Goal: Task Accomplishment & Management: Manage account settings

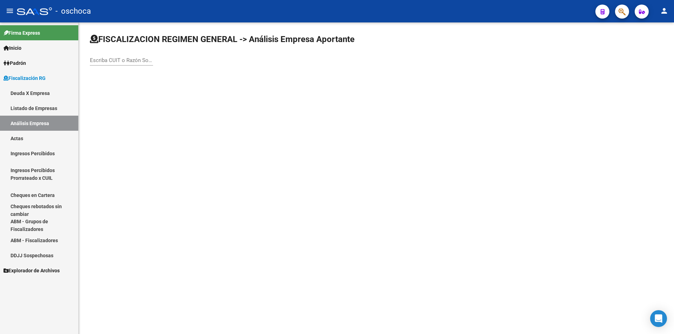
click at [113, 65] on div "Escriba CUIT o Razón Social para buscar" at bounding box center [121, 58] width 63 height 15
click at [113, 60] on input "Escriba CUIT o Razón Social para buscar" at bounding box center [121, 60] width 63 height 6
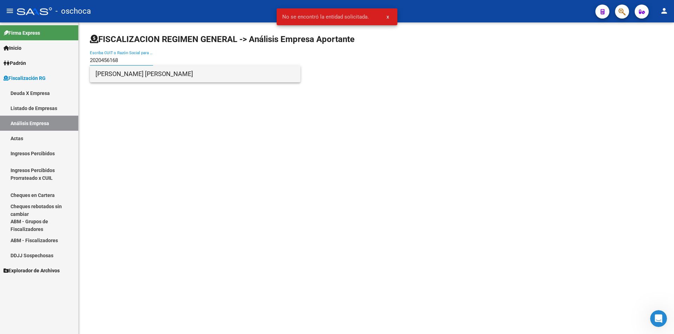
type input "2020456168"
click at [110, 71] on span "[PERSON_NAME] [PERSON_NAME]" at bounding box center [194, 74] width 199 height 17
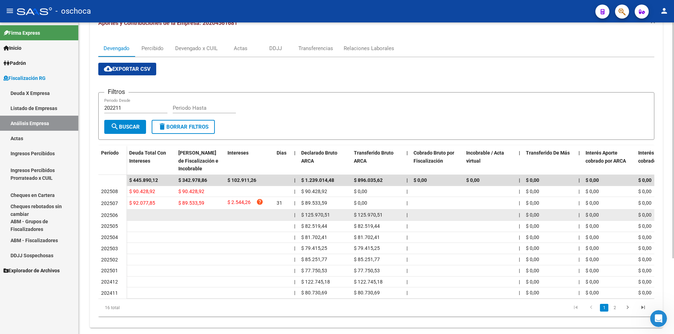
scroll to position [100, 0]
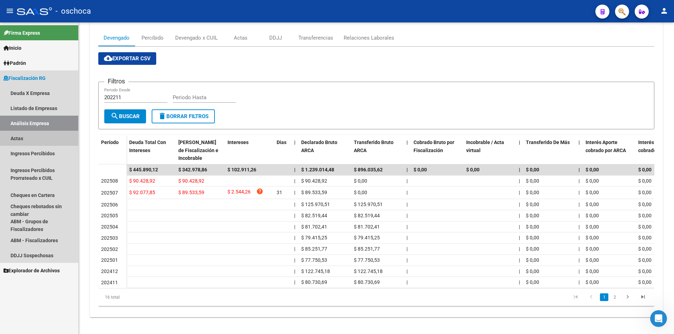
click at [25, 140] on link "Actas" at bounding box center [39, 138] width 78 height 15
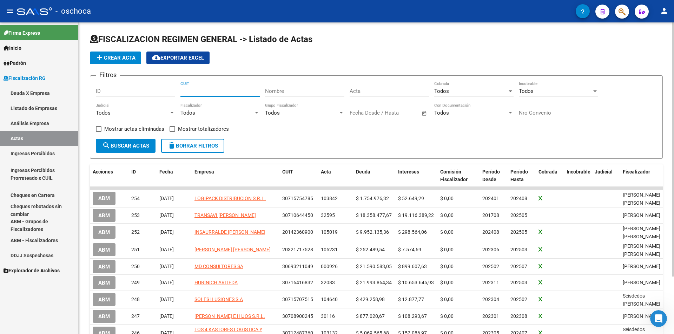
drag, startPoint x: 192, startPoint y: 91, endPoint x: 203, endPoint y: 92, distance: 11.2
click at [193, 91] on input "CUIT" at bounding box center [219, 91] width 79 height 6
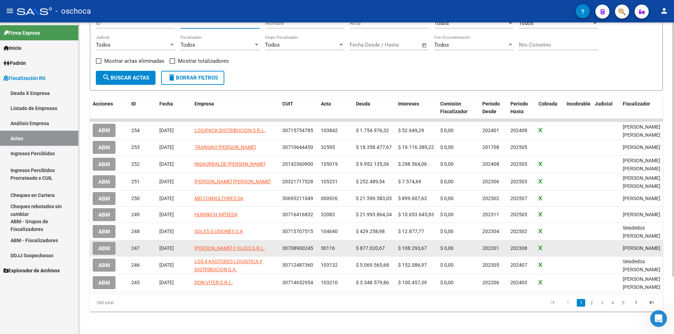
scroll to position [71, 0]
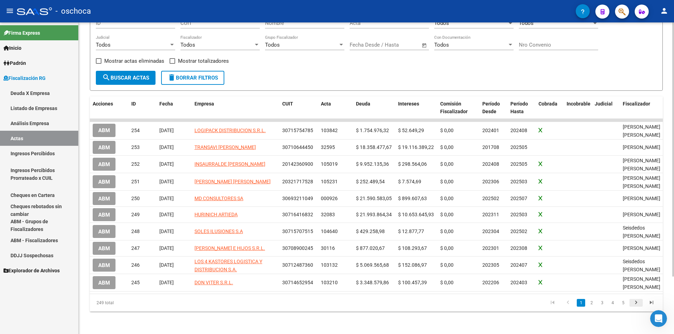
click at [637, 303] on icon "go to next page" at bounding box center [635, 304] width 9 height 8
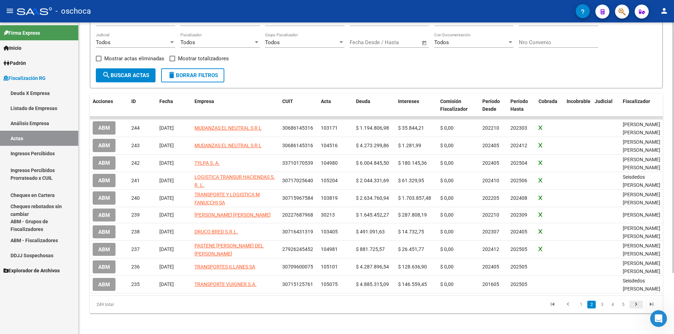
click at [637, 303] on li at bounding box center [635, 305] width 15 height 12
click at [639, 308] on icon "go to next page" at bounding box center [635, 306] width 9 height 8
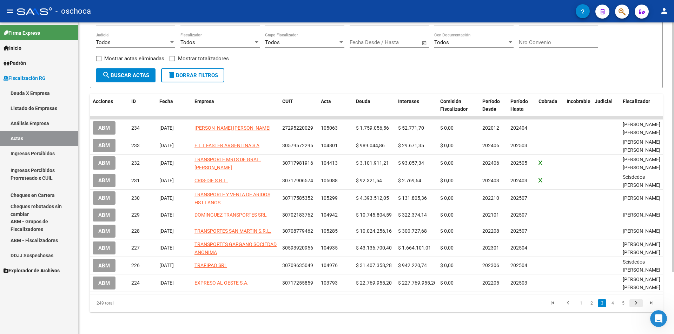
click at [639, 308] on icon "go to next page" at bounding box center [635, 304] width 9 height 8
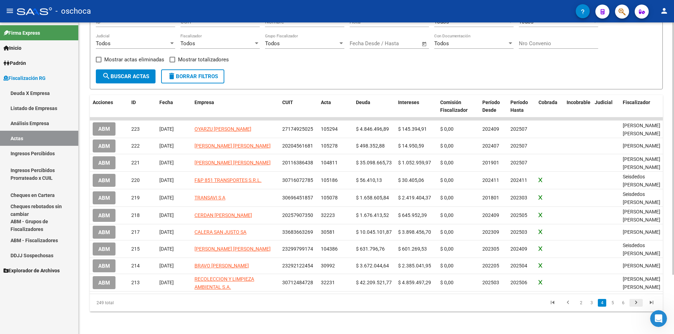
click at [639, 308] on icon "go to next page" at bounding box center [635, 304] width 9 height 8
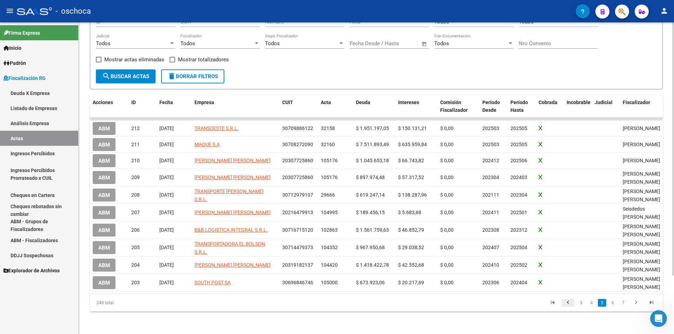
click at [570, 304] on icon "go to previous page" at bounding box center [567, 304] width 9 height 8
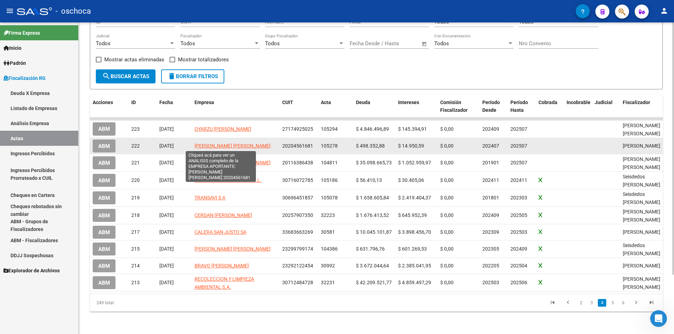
click at [195, 147] on span "[PERSON_NAME] [PERSON_NAME]" at bounding box center [232, 146] width 76 height 6
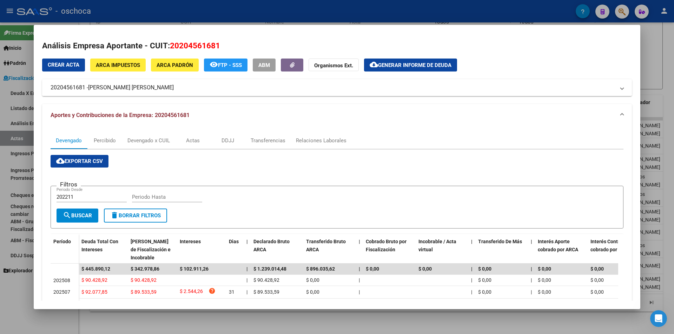
click at [653, 57] on div at bounding box center [337, 167] width 674 height 334
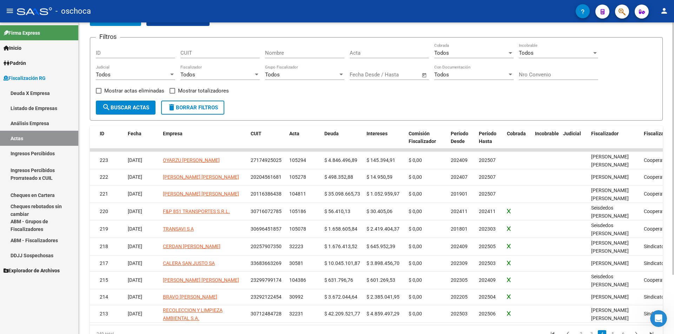
scroll to position [0, 0]
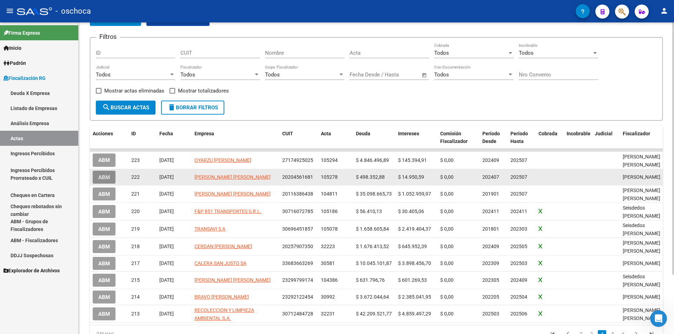
click at [105, 175] on span "ABM" at bounding box center [104, 177] width 12 height 6
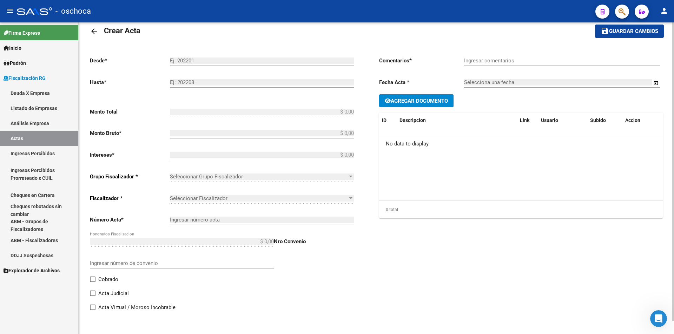
type input "202407"
type input "202507"
type input "$ 513.303,47"
type input "$ 498.352,88"
type input "$ 14.950,59"
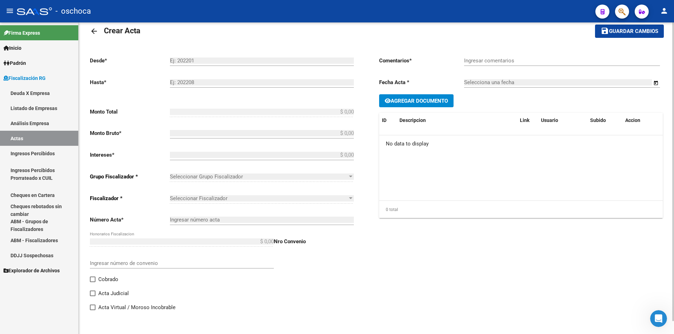
type input "105278"
type input "en proceso de cobro"
type input "[DATE]"
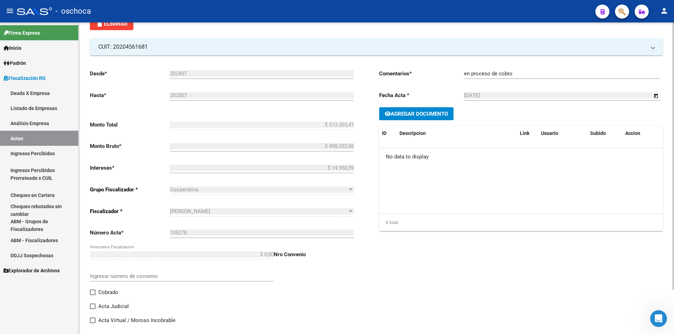
scroll to position [52, 0]
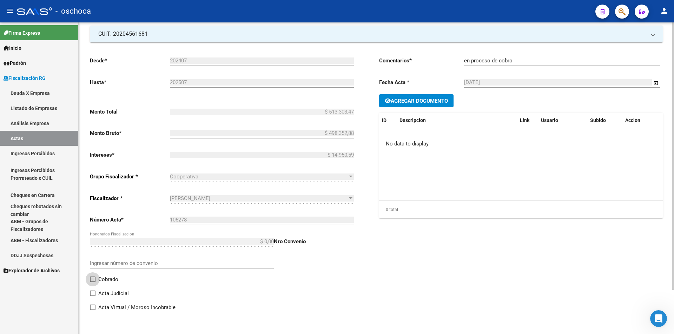
click at [92, 279] on span at bounding box center [93, 280] width 6 height 6
click at [92, 283] on input "Cobrado" at bounding box center [92, 283] width 0 height 0
checkbox input "true"
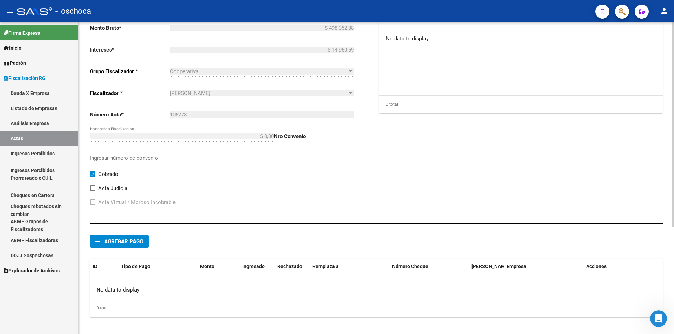
scroll to position [162, 0]
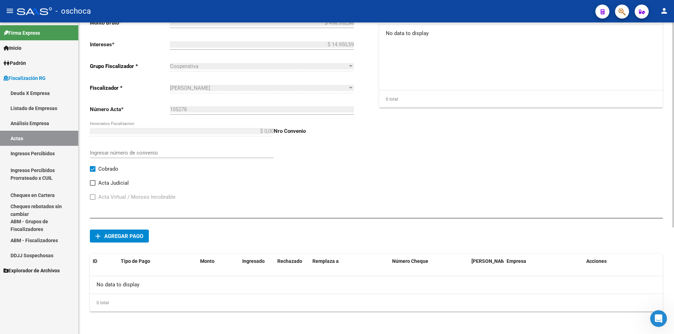
click at [122, 239] on span "Agregar pago" at bounding box center [123, 236] width 39 height 6
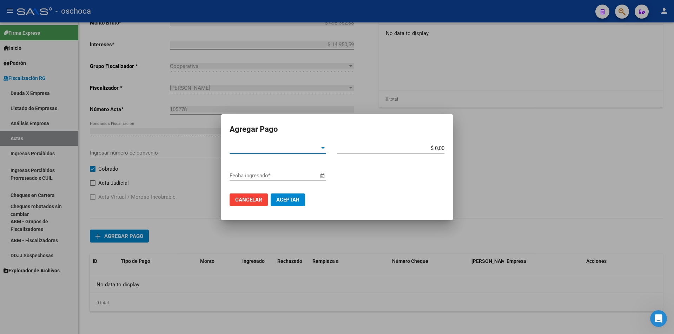
click at [235, 151] on span "Tipo de Pago *" at bounding box center [275, 148] width 90 height 6
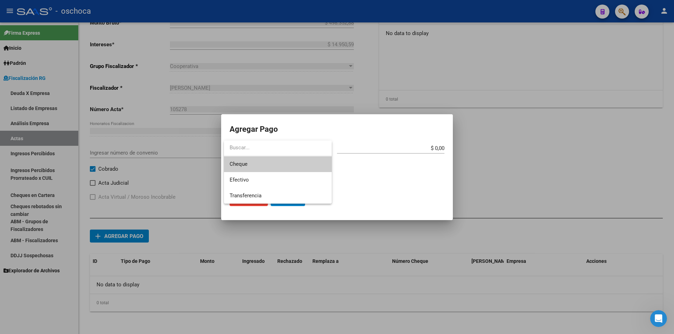
click at [260, 168] on span "Cheque" at bounding box center [278, 165] width 97 height 16
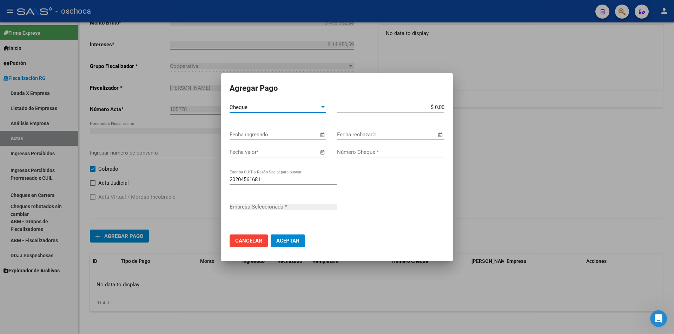
type input "[PERSON_NAME] [PERSON_NAME]"
click at [321, 136] on span "Open calendar" at bounding box center [322, 135] width 17 height 17
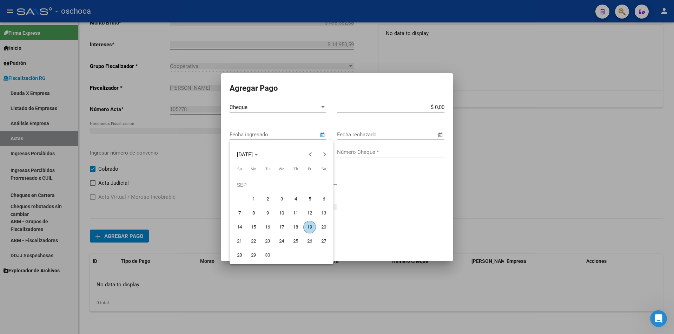
click at [309, 227] on span "19" at bounding box center [309, 227] width 13 height 13
type input "[DATE]"
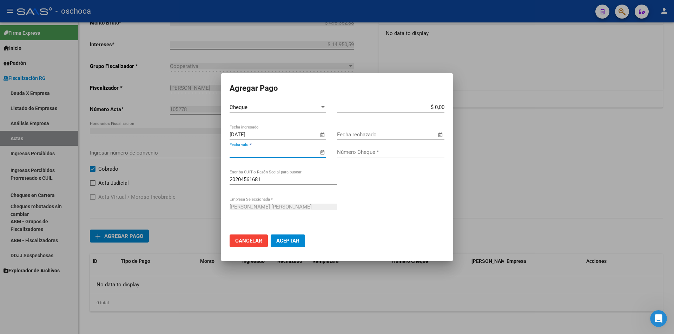
click at [306, 154] on input "Fecha valor *" at bounding box center [274, 152] width 89 height 6
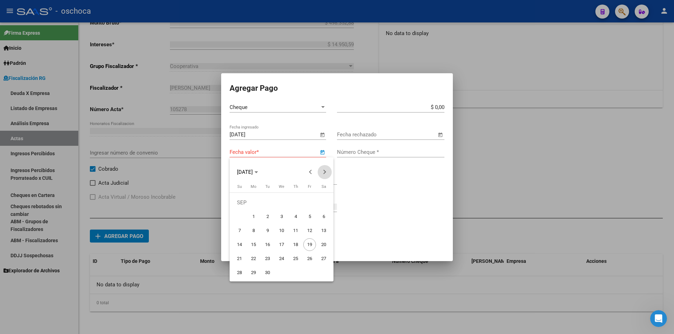
click at [321, 172] on span "Next month" at bounding box center [325, 172] width 14 height 14
click at [243, 216] on span "5" at bounding box center [239, 217] width 13 height 13
type input "[DATE]"
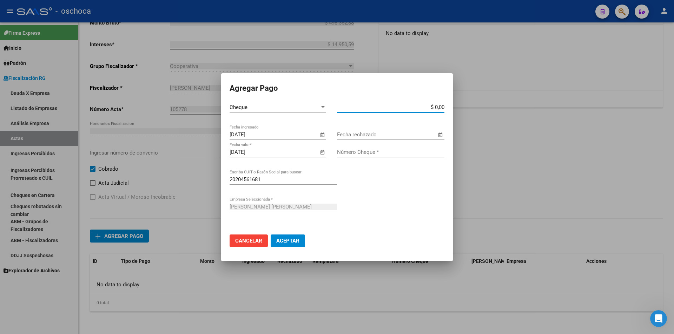
drag, startPoint x: 429, startPoint y: 107, endPoint x: 453, endPoint y: 107, distance: 23.5
click at [453, 107] on div "Agregar Pago Cheque Tipo de Pago * $ 0,00 Monto bruto * [DATE] Fecha ingresado …" at bounding box center [337, 167] width 674 height 334
type input "$ 513.303,47"
click at [373, 151] on input "Número Cheque *" at bounding box center [390, 152] width 107 height 6
type input "84841311"
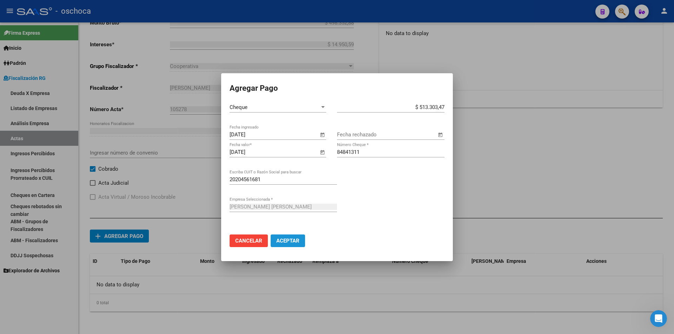
click at [289, 243] on span "Aceptar" at bounding box center [287, 241] width 23 height 6
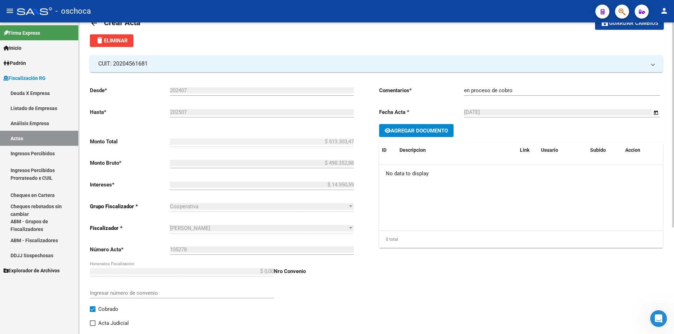
scroll to position [0, 0]
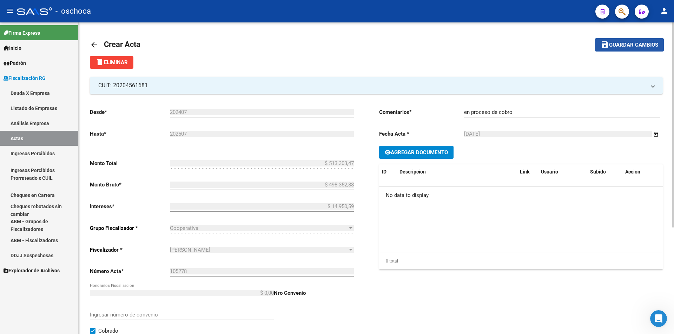
click at [624, 48] on span "Guardar cambios" at bounding box center [633, 45] width 49 height 6
click at [622, 46] on span "Guardar cambios" at bounding box center [633, 45] width 49 height 6
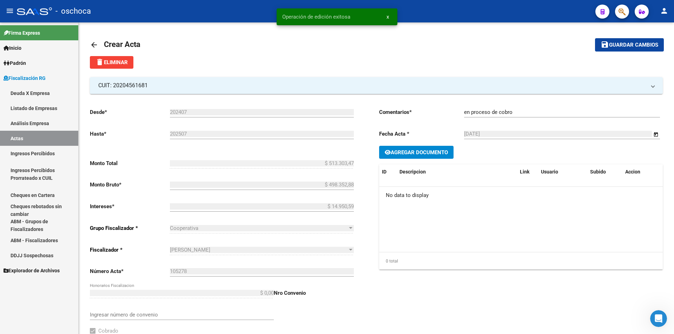
click at [91, 46] on mat-icon "arrow_back" at bounding box center [94, 45] width 8 height 8
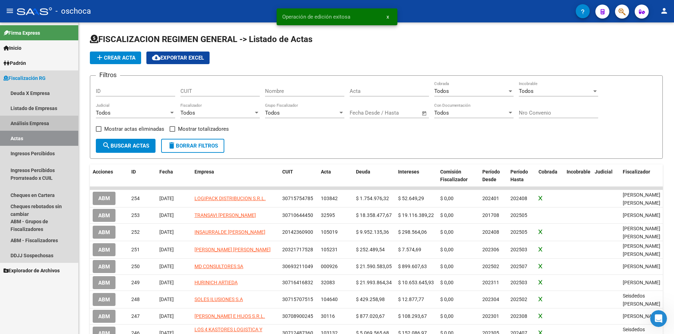
click at [39, 123] on link "Análisis Empresa" at bounding box center [39, 123] width 78 height 15
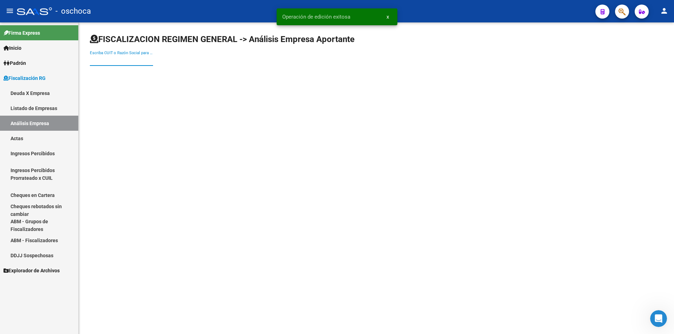
drag, startPoint x: 101, startPoint y: 61, endPoint x: 124, endPoint y: 59, distance: 22.9
click at [108, 59] on input "Escriba CUIT o Razón Social para buscar" at bounding box center [121, 60] width 63 height 6
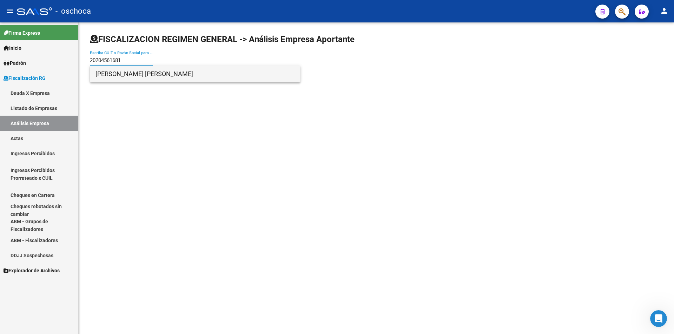
type input "20204561681"
click at [141, 74] on span "[PERSON_NAME] [PERSON_NAME]" at bounding box center [194, 74] width 199 height 17
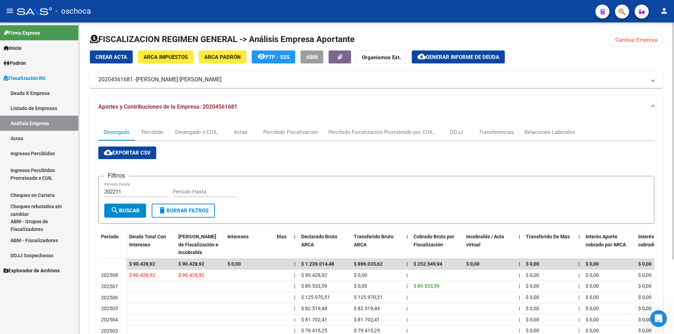
click at [622, 39] on span "Cambiar Empresa" at bounding box center [636, 40] width 42 height 6
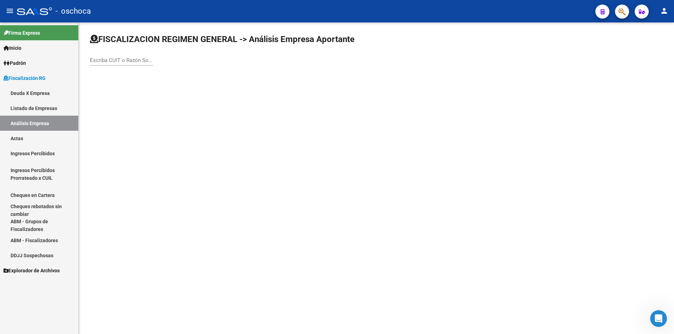
click at [119, 59] on input "Escriba CUIT o Razón Social para buscar" at bounding box center [121, 60] width 63 height 6
type input "5"
type input "20379079432"
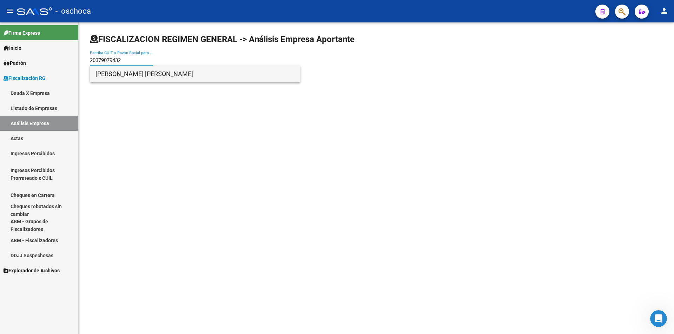
click at [121, 80] on span "[PERSON_NAME] [PERSON_NAME]" at bounding box center [194, 74] width 199 height 17
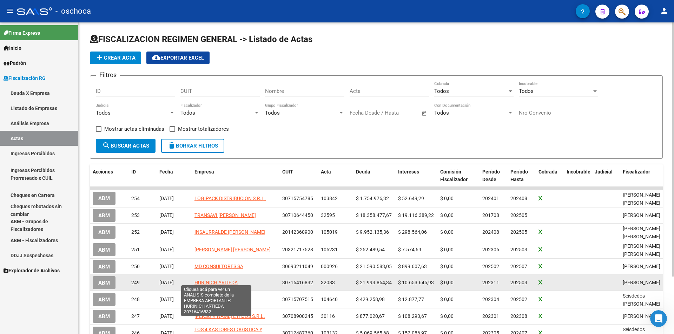
click at [215, 282] on span "HURINICH ARTIEDA" at bounding box center [215, 283] width 43 height 6
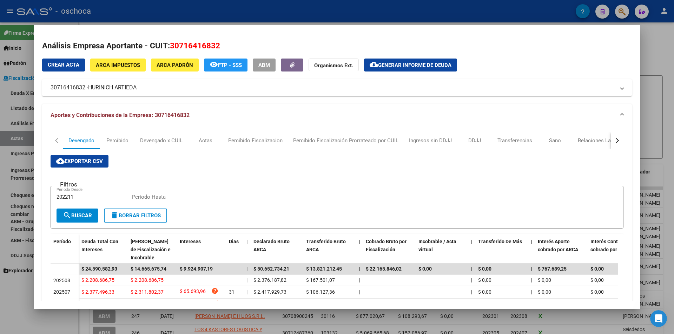
click at [650, 42] on div at bounding box center [337, 167] width 674 height 334
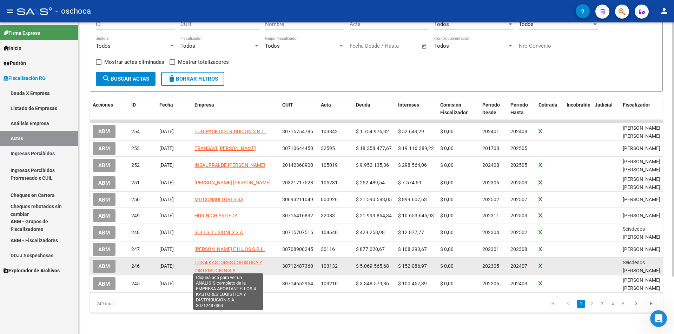
scroll to position [71, 0]
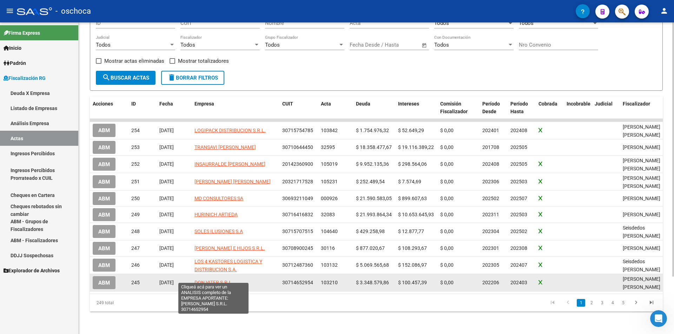
click at [217, 280] on span "DON VITER S.R.L." at bounding box center [213, 283] width 39 height 6
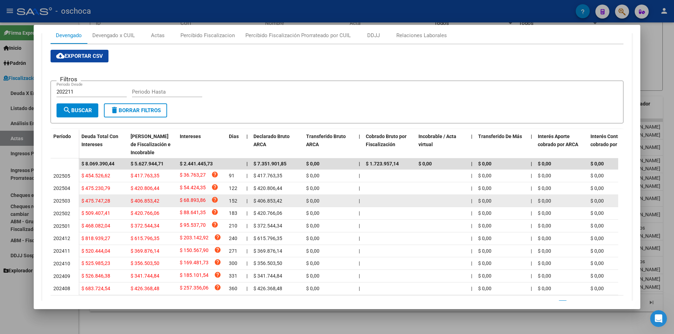
scroll to position [145, 0]
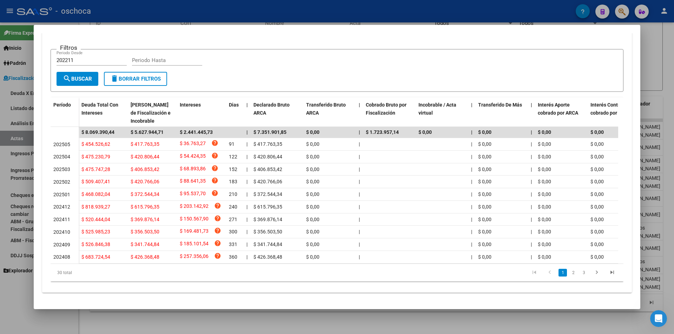
click at [662, 66] on div at bounding box center [337, 167] width 674 height 334
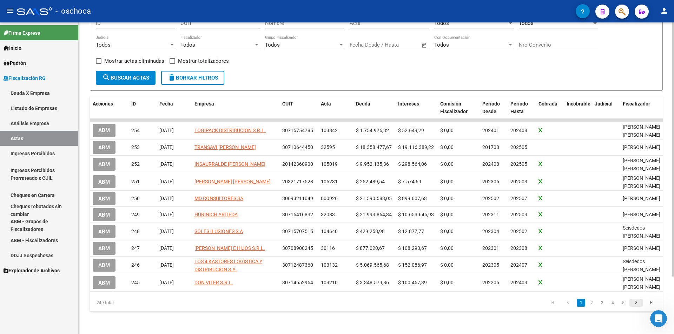
click at [635, 304] on icon "go to next page" at bounding box center [635, 304] width 9 height 8
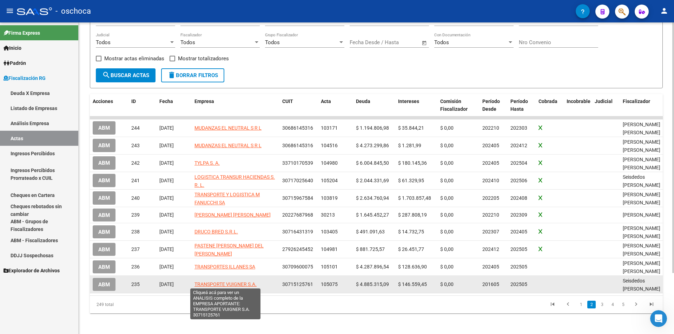
click at [246, 285] on span "TRANSPORTE VUIGNER S.A." at bounding box center [225, 285] width 62 height 6
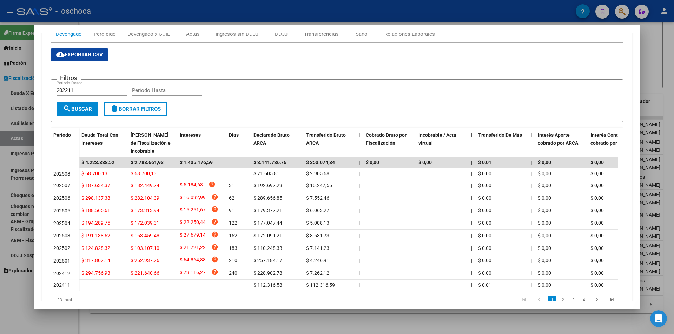
scroll to position [142, 0]
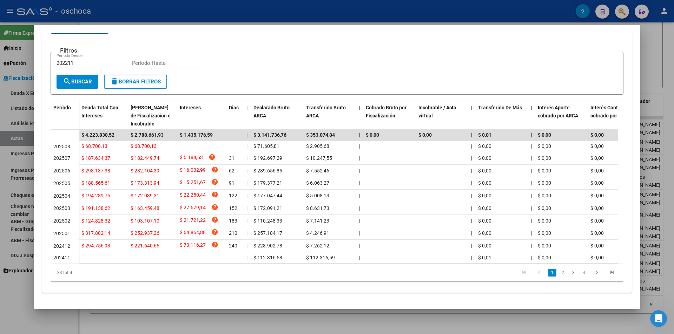
click at [657, 71] on div at bounding box center [337, 167] width 674 height 334
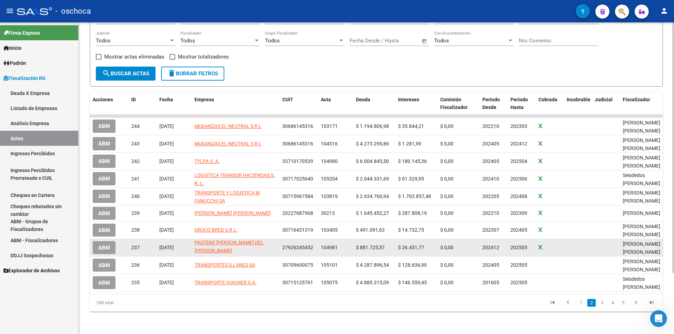
scroll to position [76, 0]
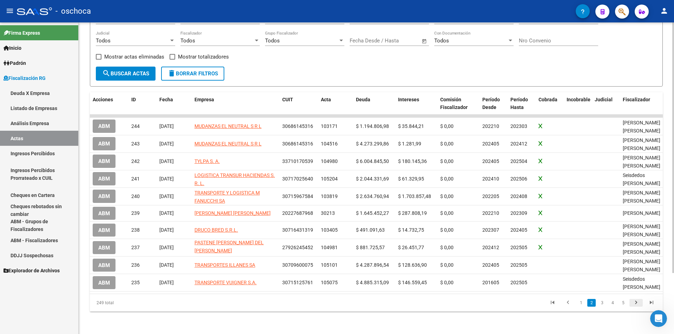
click at [632, 302] on icon "go to next page" at bounding box center [635, 304] width 9 height 8
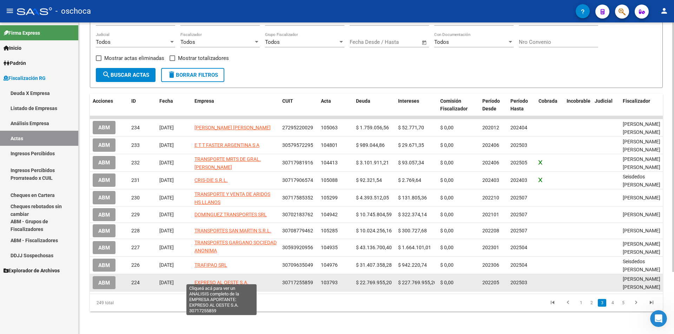
click at [206, 280] on span "EXPRESO AL OESTE S.A." at bounding box center [221, 283] width 54 height 6
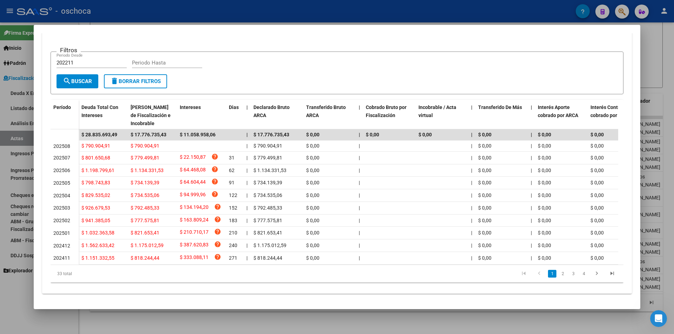
scroll to position [144, 0]
click at [664, 139] on div at bounding box center [337, 167] width 674 height 334
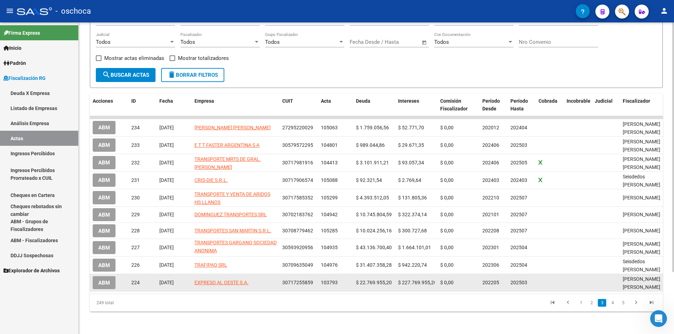
scroll to position [78, 0]
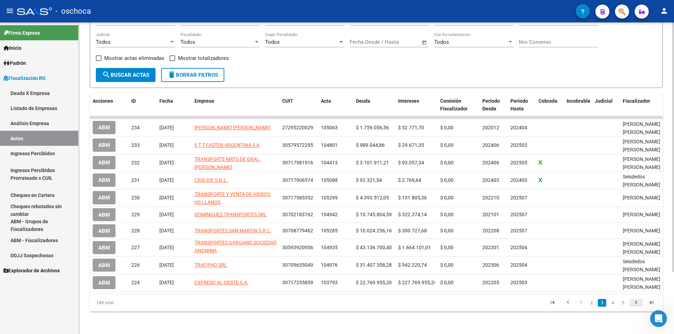
click at [636, 303] on icon "go to next page" at bounding box center [635, 304] width 9 height 8
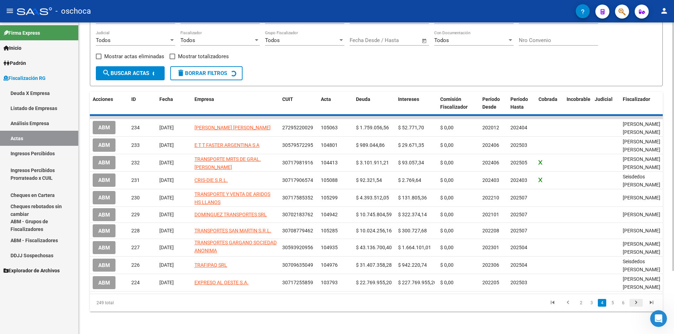
scroll to position [73, 0]
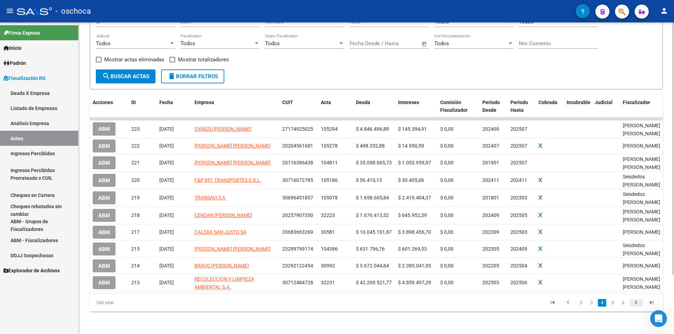
click at [637, 302] on icon "go to next page" at bounding box center [635, 304] width 9 height 8
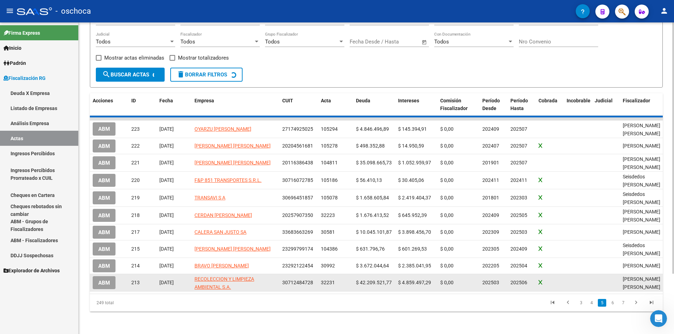
scroll to position [72, 0]
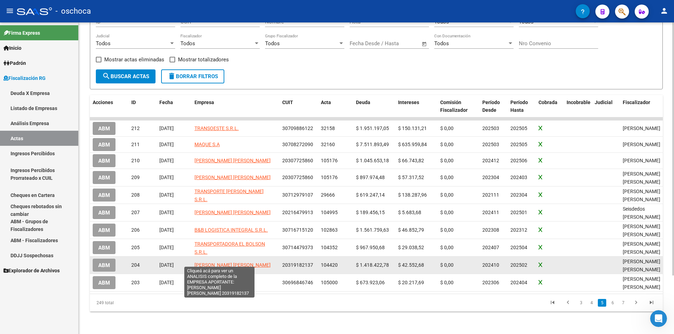
click at [206, 263] on span "[PERSON_NAME] [PERSON_NAME]" at bounding box center [232, 266] width 76 height 6
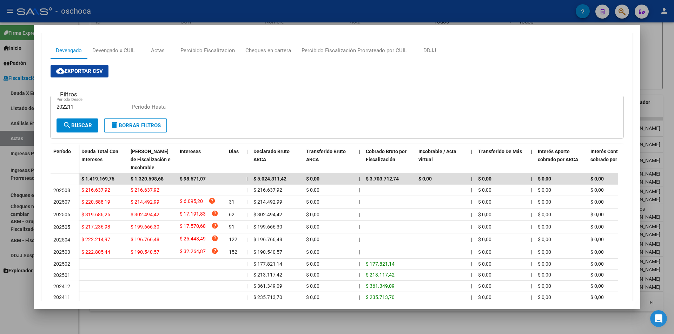
scroll to position [105, 0]
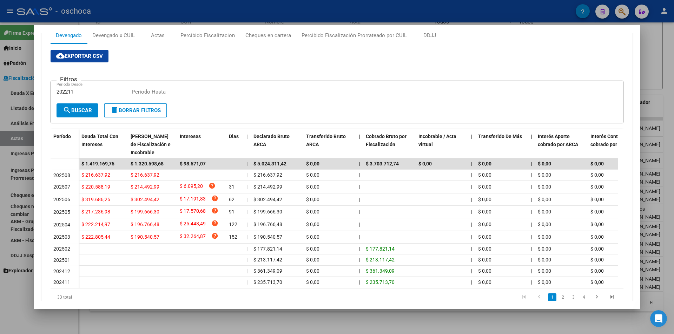
click at [652, 280] on div at bounding box center [337, 167] width 674 height 334
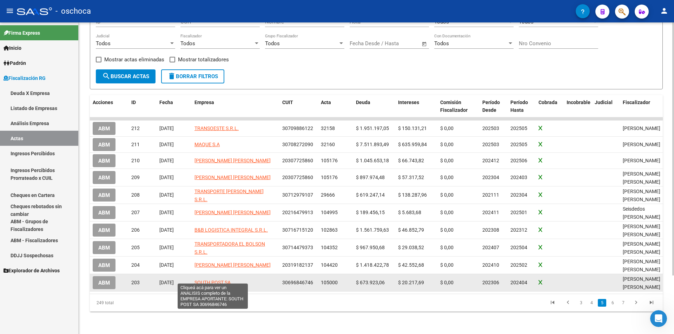
click at [220, 280] on span "SOUTH POST SA" at bounding box center [212, 283] width 36 height 6
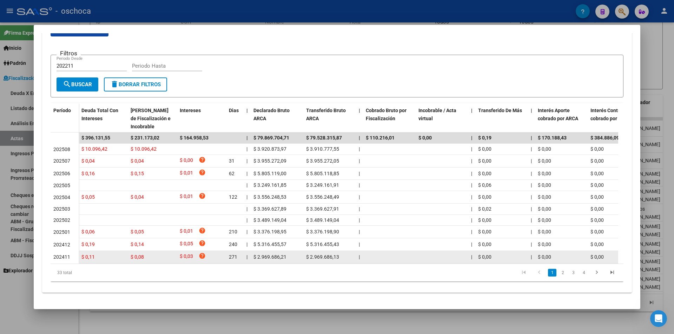
scroll to position [138, 0]
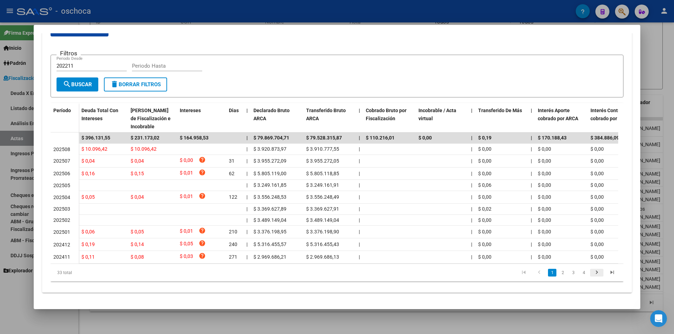
click at [594, 273] on icon "go to next page" at bounding box center [596, 274] width 9 height 8
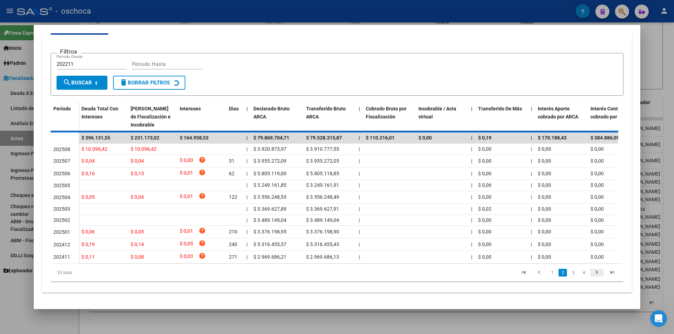
scroll to position [133, 0]
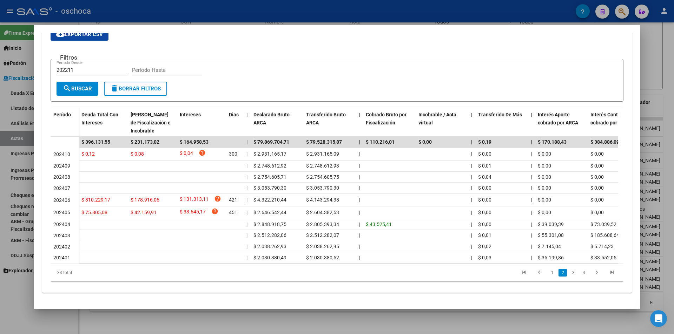
click at [661, 225] on div at bounding box center [337, 167] width 674 height 334
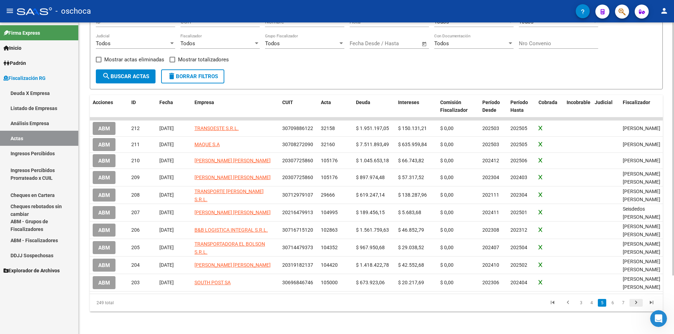
click at [637, 305] on icon "go to next page" at bounding box center [635, 304] width 9 height 8
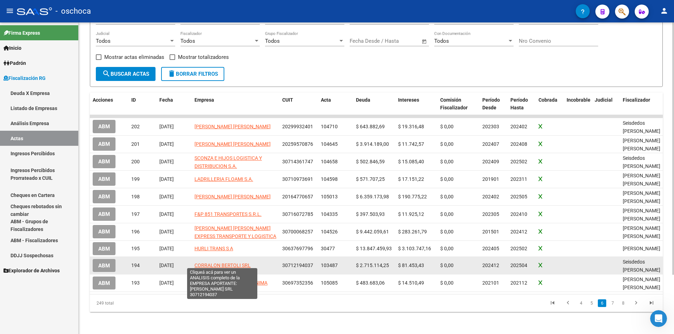
click at [223, 264] on span "CORRALON BERTOLI SRL" at bounding box center [222, 266] width 56 height 6
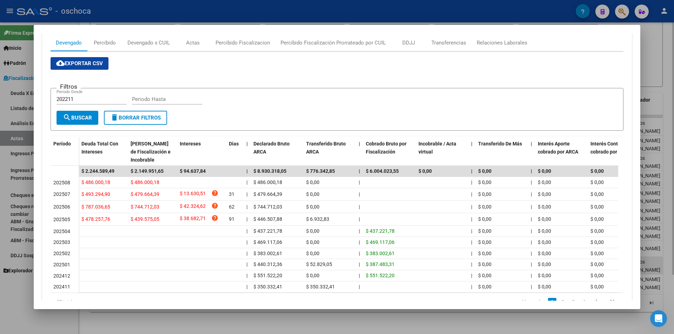
scroll to position [105, 0]
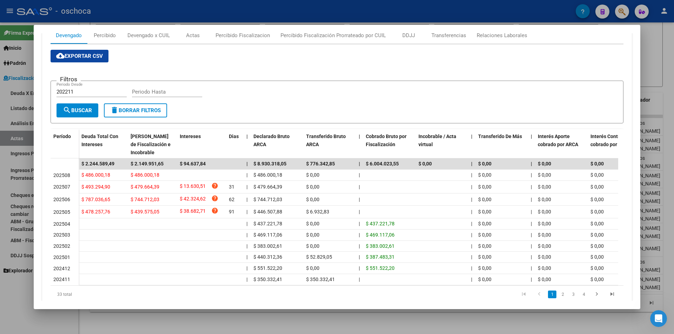
click at [649, 224] on div at bounding box center [337, 167] width 674 height 334
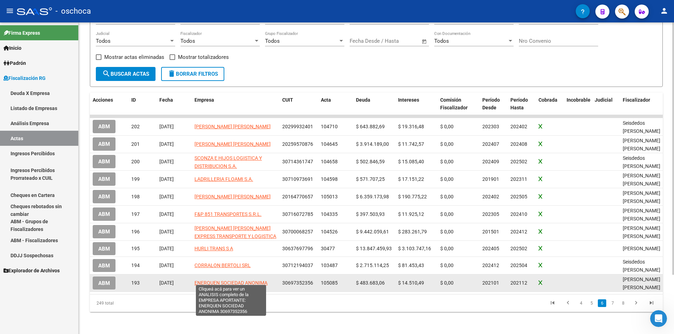
click at [214, 281] on span "ENERQUEN SOCIEDAD ANONIMA" at bounding box center [230, 283] width 73 height 6
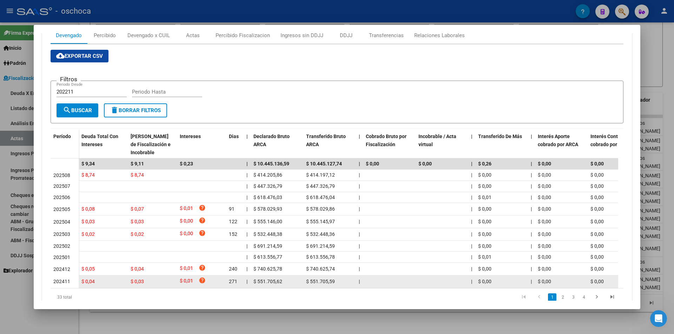
scroll to position [137, 0]
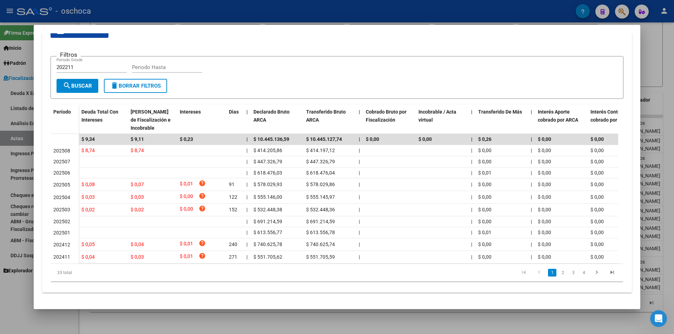
click at [662, 218] on div at bounding box center [337, 167] width 674 height 334
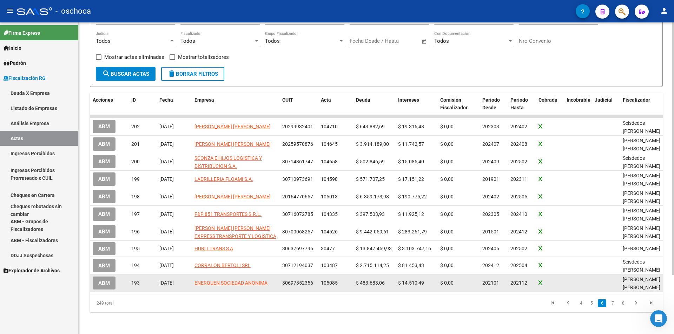
scroll to position [73, 0]
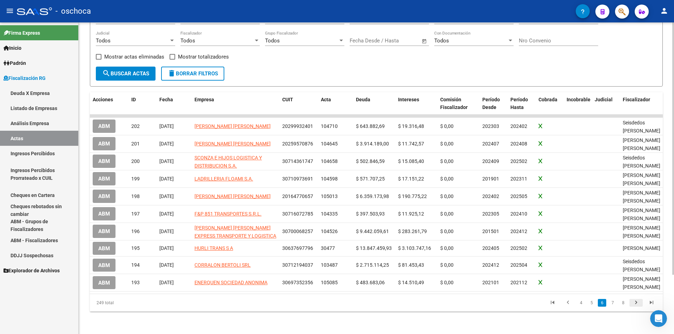
click at [637, 303] on icon "go to next page" at bounding box center [635, 304] width 9 height 8
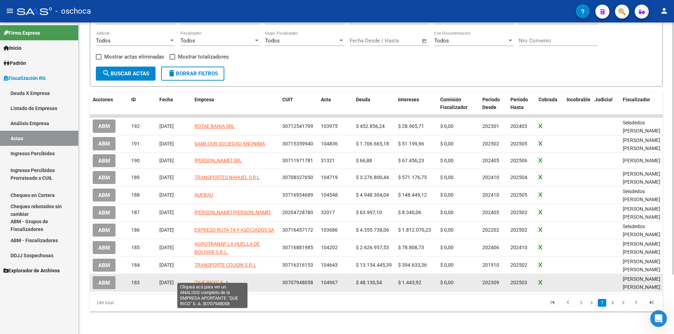
click at [221, 280] on span ""QUE RICO" S. A." at bounding box center [211, 283] width 35 height 6
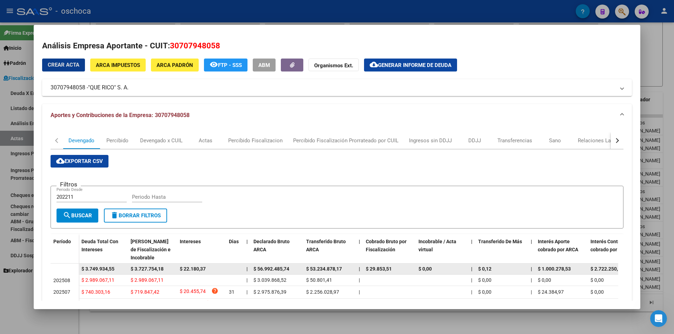
scroll to position [105, 0]
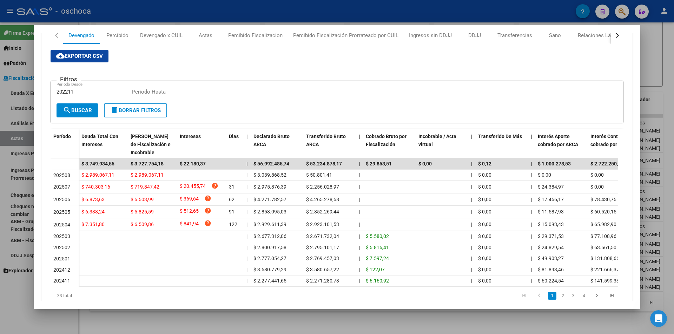
click at [661, 236] on div at bounding box center [337, 167] width 674 height 334
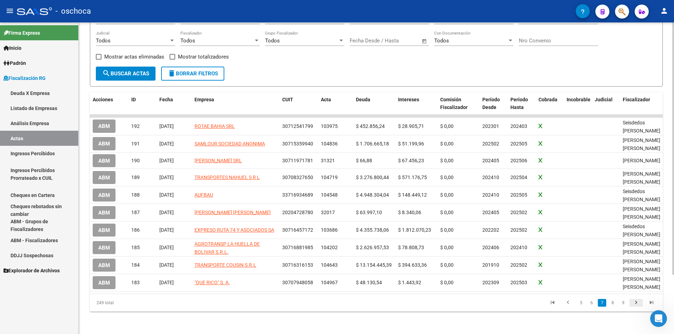
click at [638, 305] on icon "go to next page" at bounding box center [635, 304] width 9 height 8
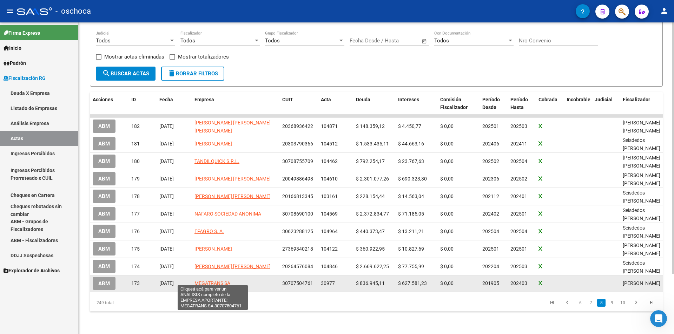
click at [224, 281] on span "MEGATRANS SA" at bounding box center [212, 284] width 36 height 6
type textarea "30707504761"
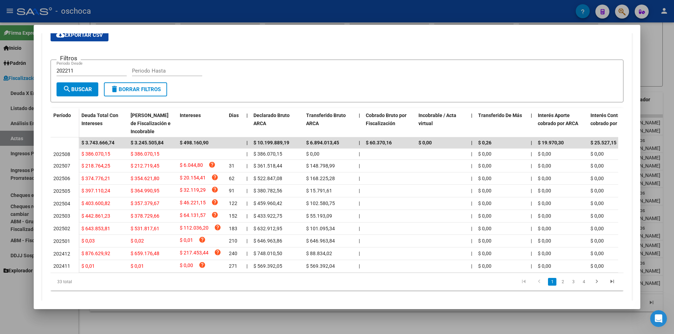
scroll to position [140, 0]
